Goal: Information Seeking & Learning: Learn about a topic

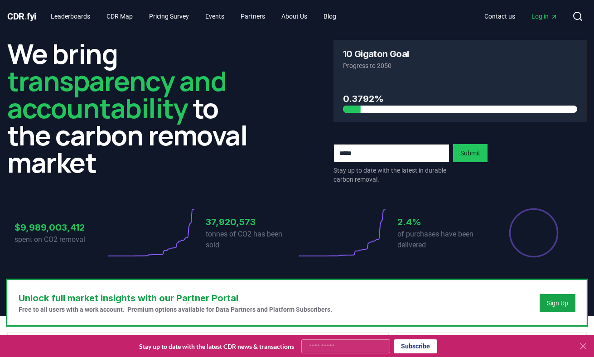
click at [530, 341] on icon at bounding box center [582, 345] width 11 height 11
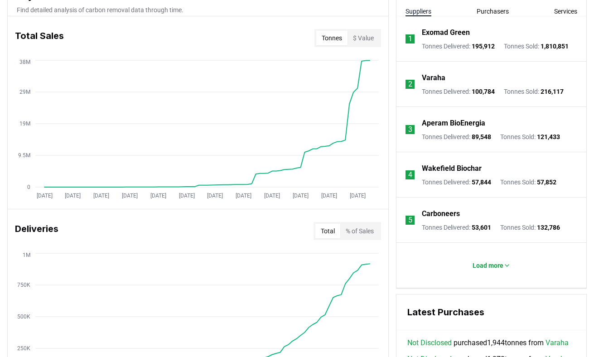
scroll to position [355, 0]
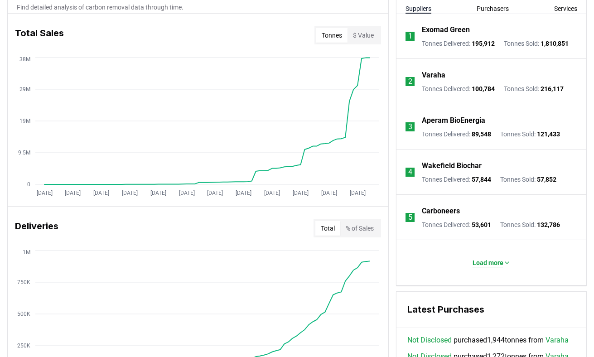
click at [475, 266] on p "Load more" at bounding box center [487, 262] width 31 height 9
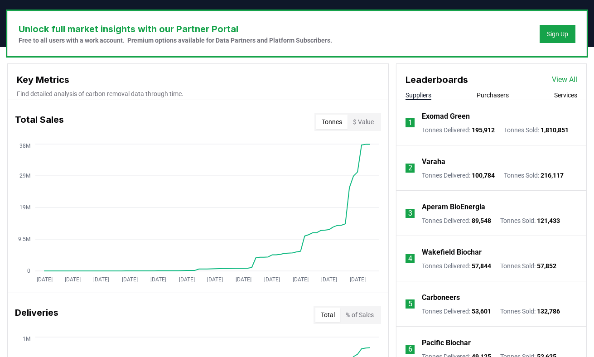
scroll to position [263, 0]
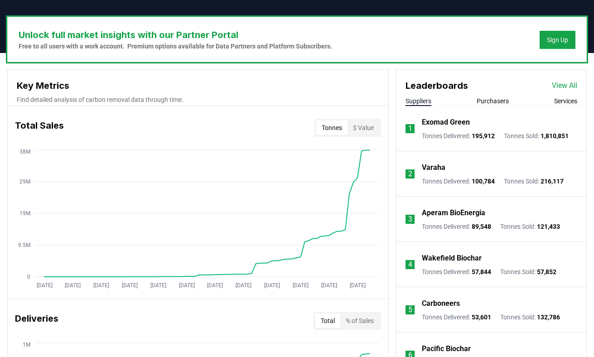
click at [494, 106] on li "1 Exomad Green Tonnes Delivered : 195,912 Tonnes Sold : 1,810,851" at bounding box center [491, 128] width 190 height 45
click at [494, 104] on button "Purchasers" at bounding box center [492, 100] width 32 height 9
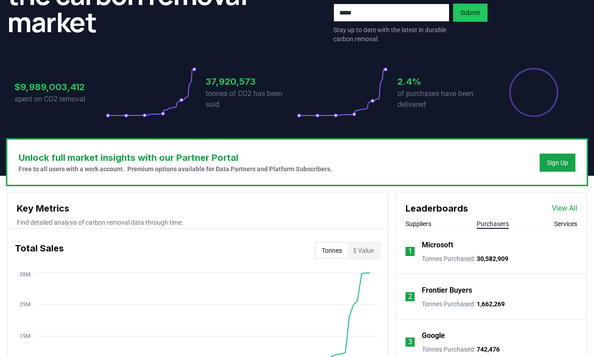
scroll to position [141, 0]
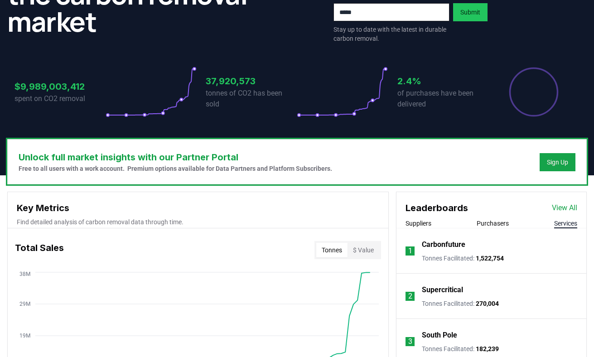
click at [530, 224] on button "Services" at bounding box center [565, 223] width 23 height 9
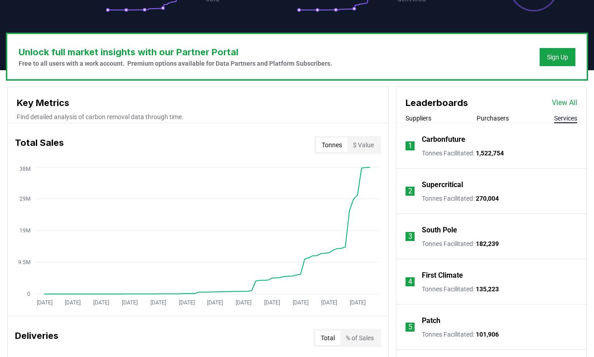
scroll to position [243, 0]
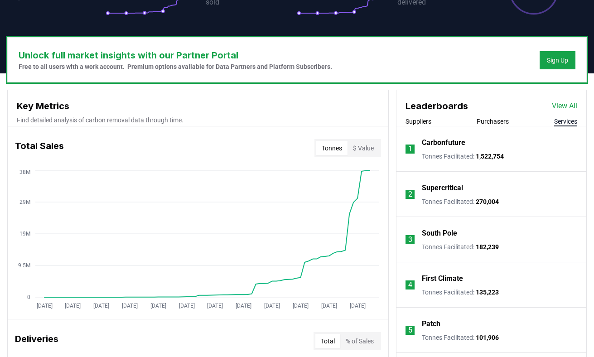
click at [499, 123] on button "Purchasers" at bounding box center [492, 121] width 32 height 9
click at [530, 106] on link "View All" at bounding box center [563, 106] width 25 height 11
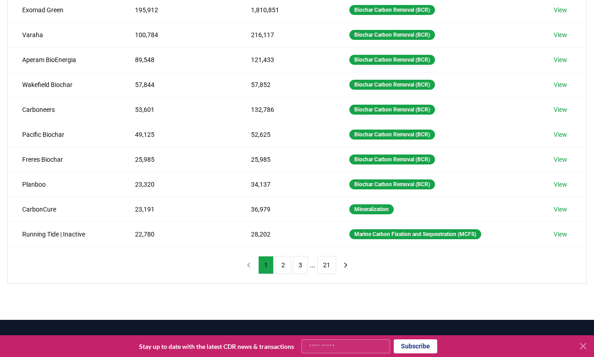
scroll to position [142, 0]
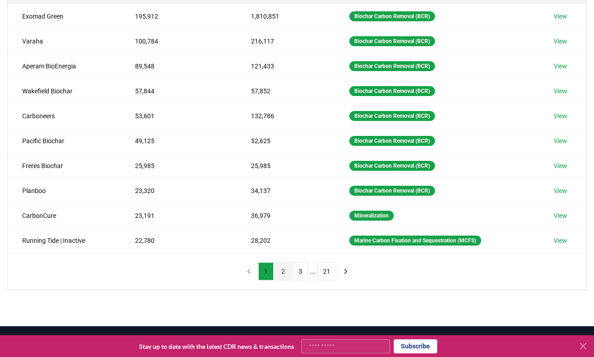
click at [283, 274] on button "2" at bounding box center [282, 271] width 15 height 18
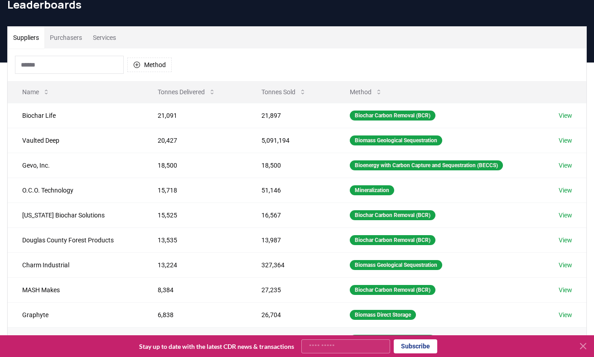
scroll to position [39, 0]
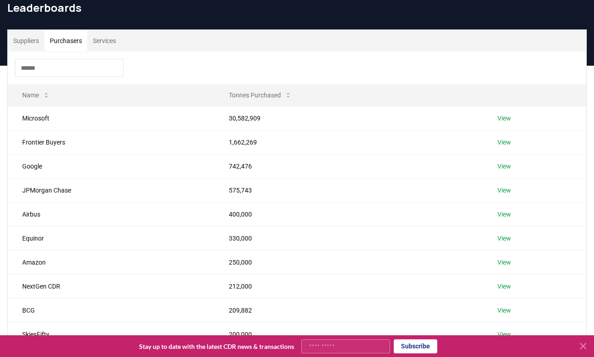
click at [72, 36] on button "Purchasers" at bounding box center [65, 41] width 43 height 22
click at [72, 61] on input at bounding box center [69, 68] width 109 height 18
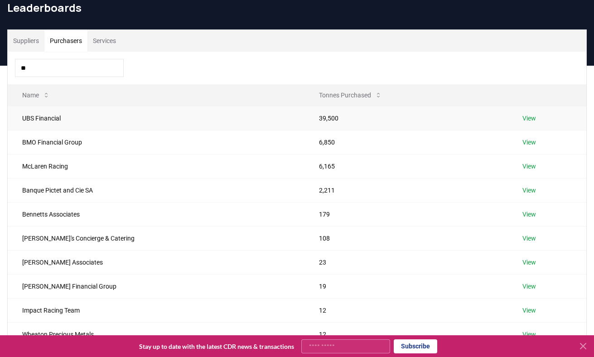
type input "*"
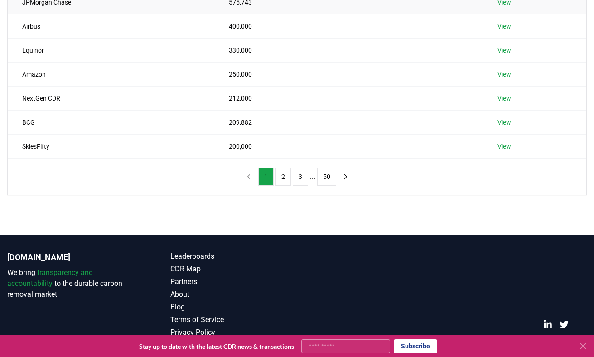
scroll to position [237, 0]
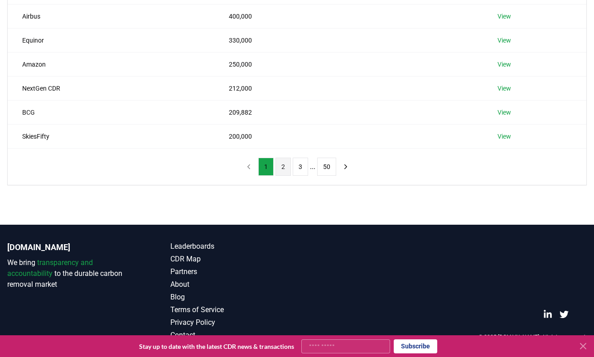
click at [285, 164] on button "2" at bounding box center [282, 167] width 15 height 18
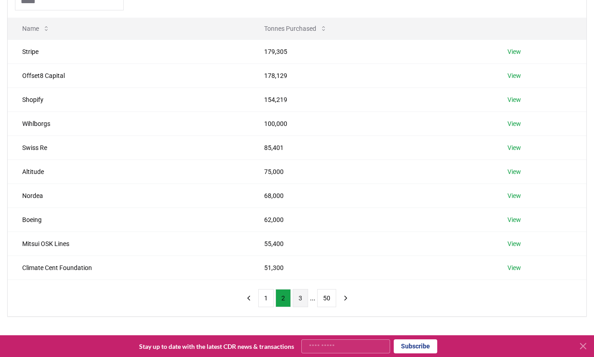
scroll to position [104, 0]
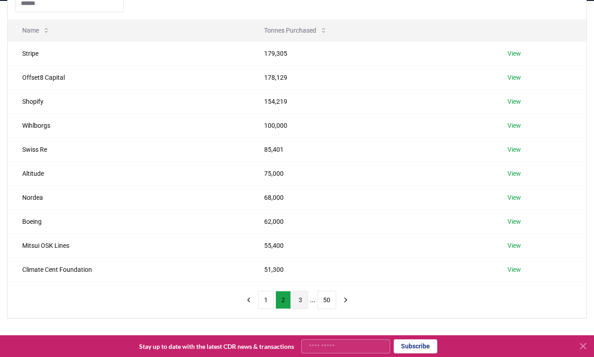
click at [299, 295] on button "3" at bounding box center [299, 300] width 15 height 18
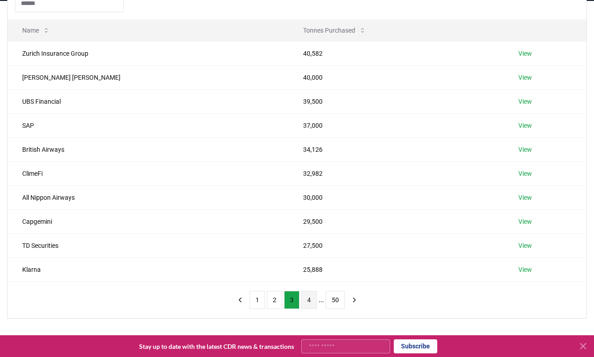
click at [304, 300] on button "4" at bounding box center [308, 300] width 15 height 18
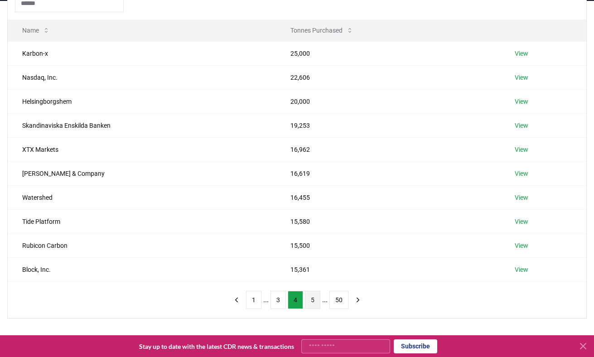
click at [310, 296] on button "5" at bounding box center [312, 300] width 15 height 18
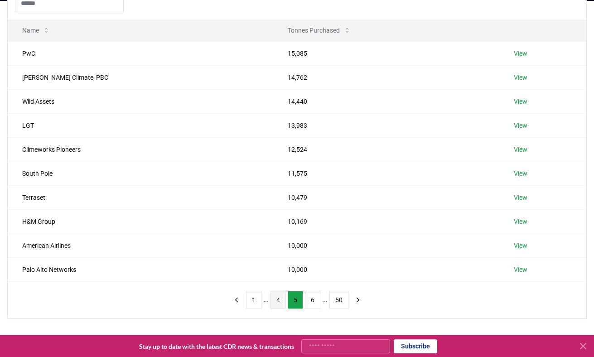
click at [281, 301] on button "4" at bounding box center [277, 300] width 15 height 18
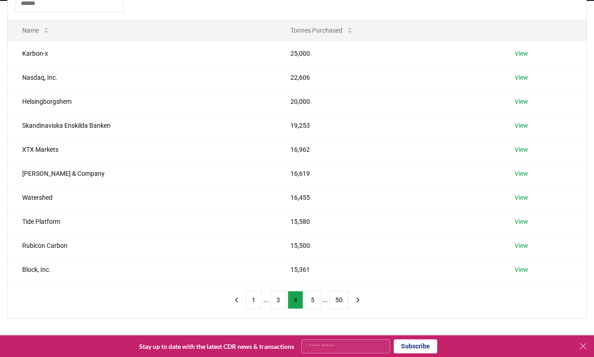
click at [299, 299] on button "4" at bounding box center [295, 300] width 15 height 18
click at [311, 298] on button "5" at bounding box center [312, 300] width 15 height 18
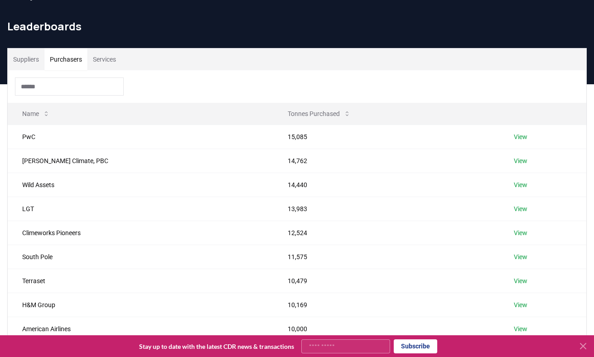
scroll to position [0, 0]
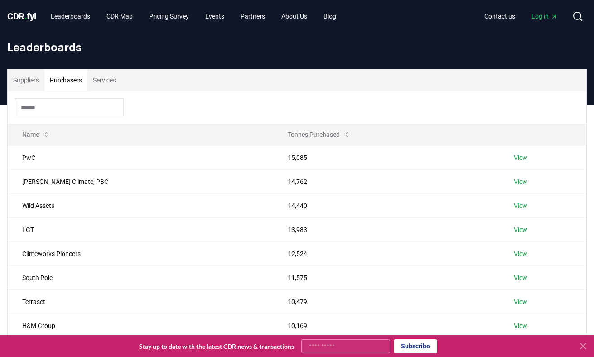
click at [17, 15] on span "CDR . fyi" at bounding box center [21, 16] width 29 height 11
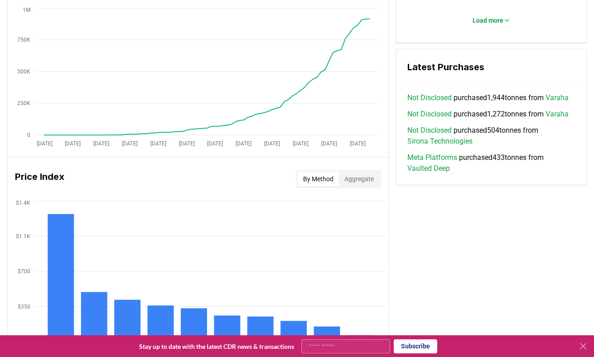
scroll to position [557, 0]
